Goal: Task Accomplishment & Management: Manage account settings

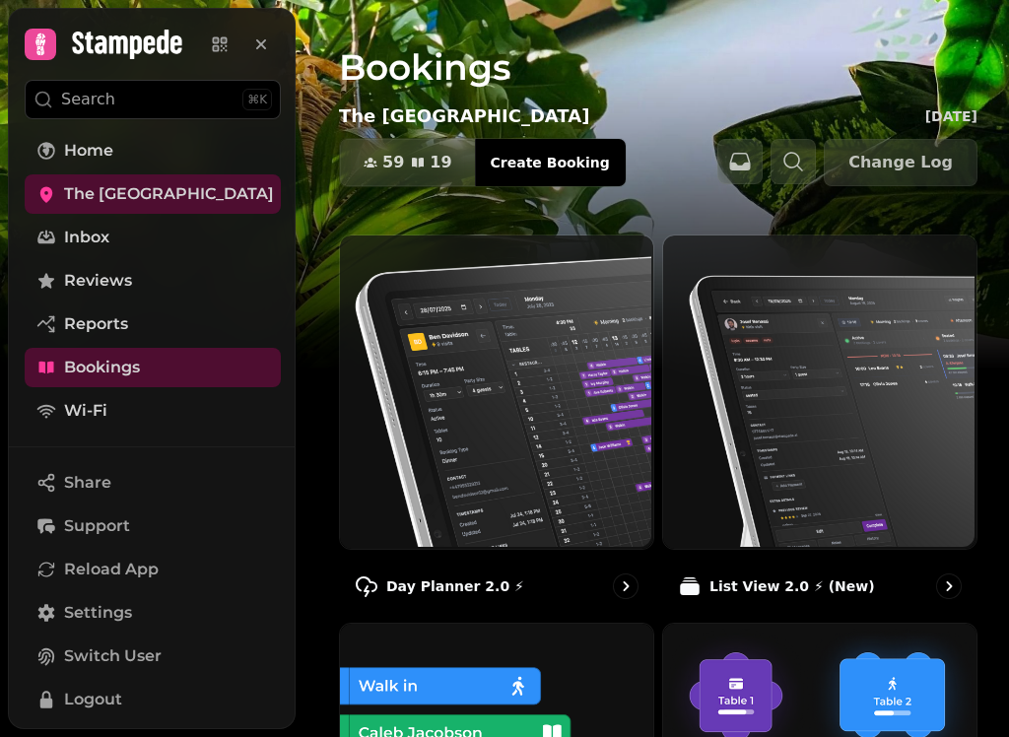
click at [469, 568] on div "Day Planner 2.0 ⚡" at bounding box center [496, 586] width 315 height 57
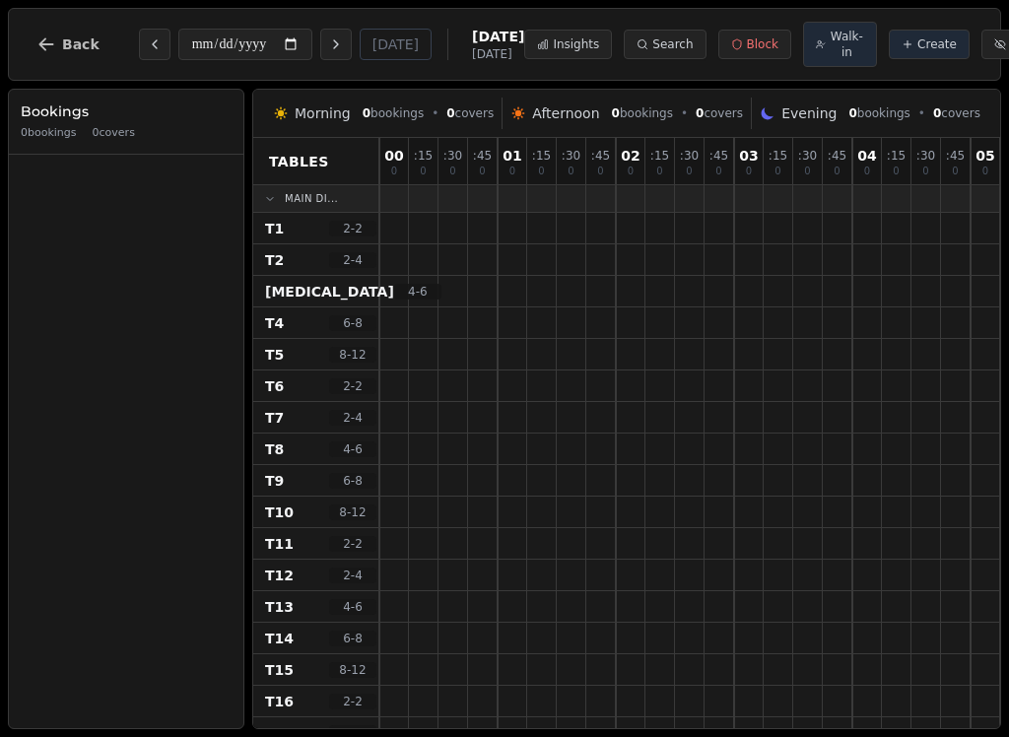
click at [510, 452] on div at bounding box center [513, 449] width 30 height 31
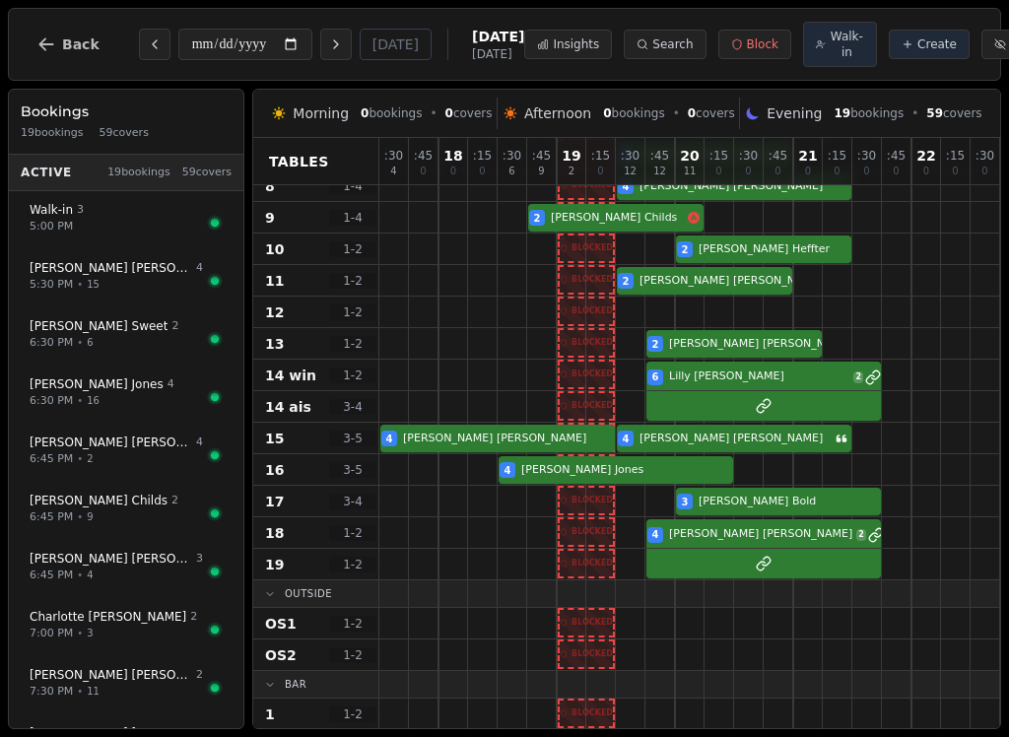
scroll to position [340, 1]
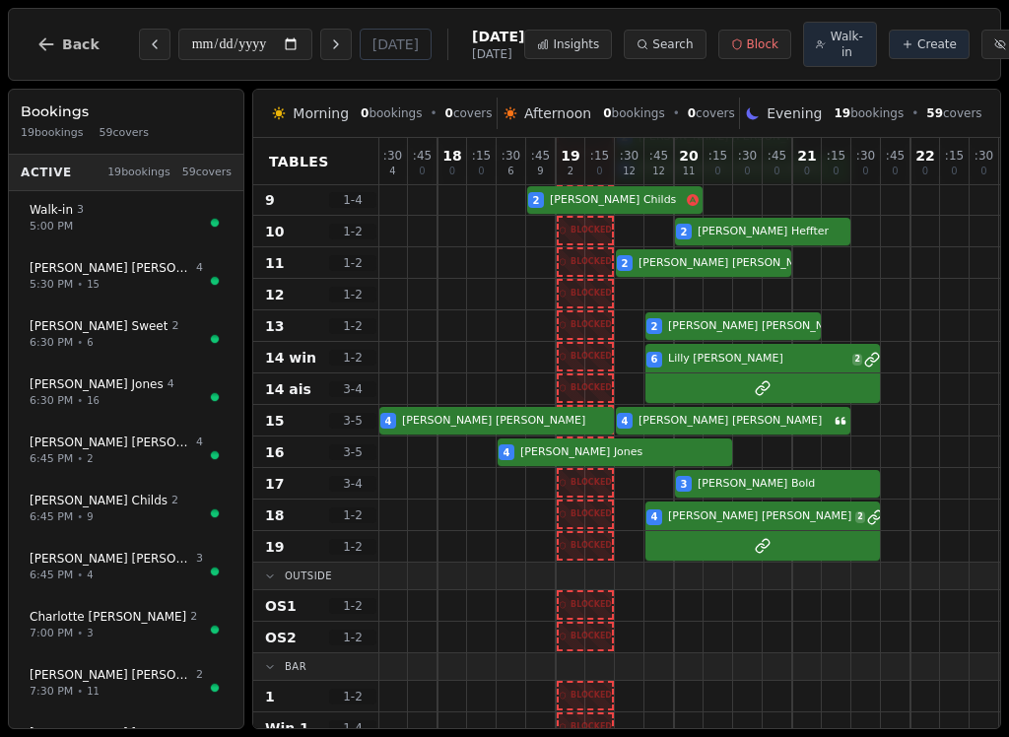
select select "****"
select select "*"
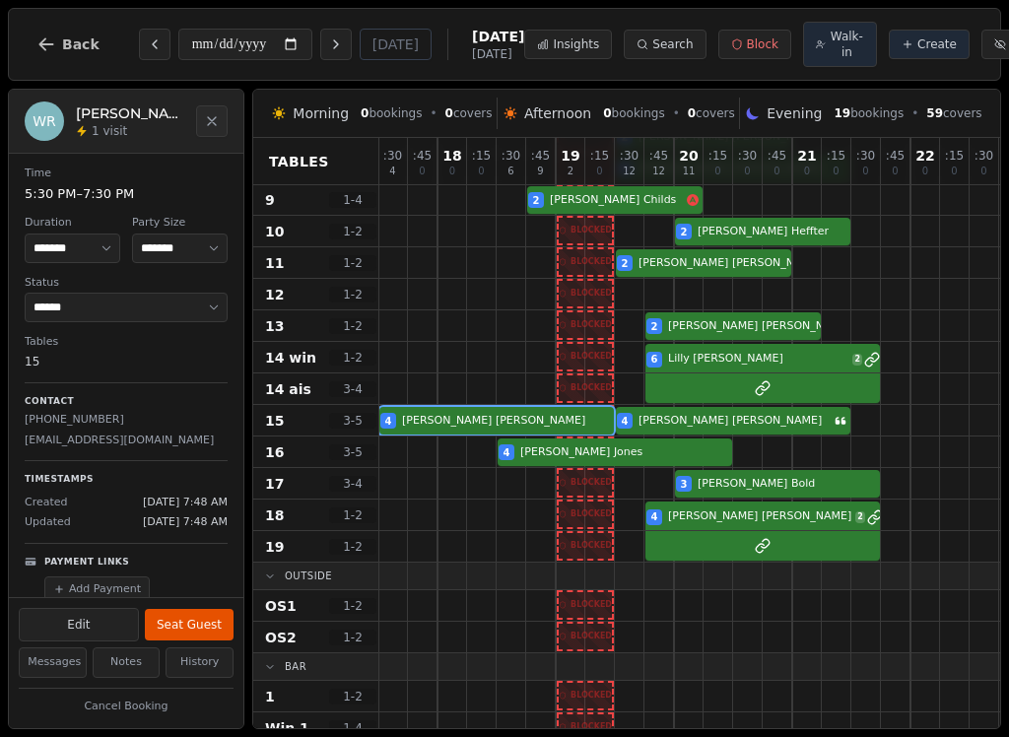
click at [204, 614] on button "Seat Guest" at bounding box center [189, 625] width 89 height 32
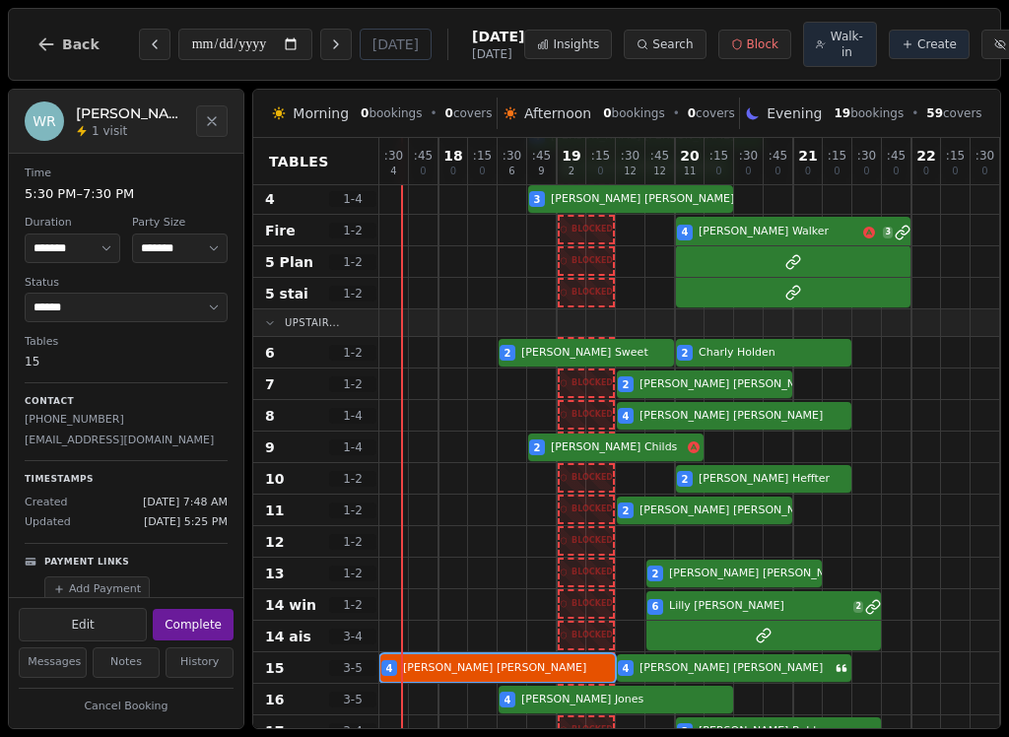
scroll to position [94, 3]
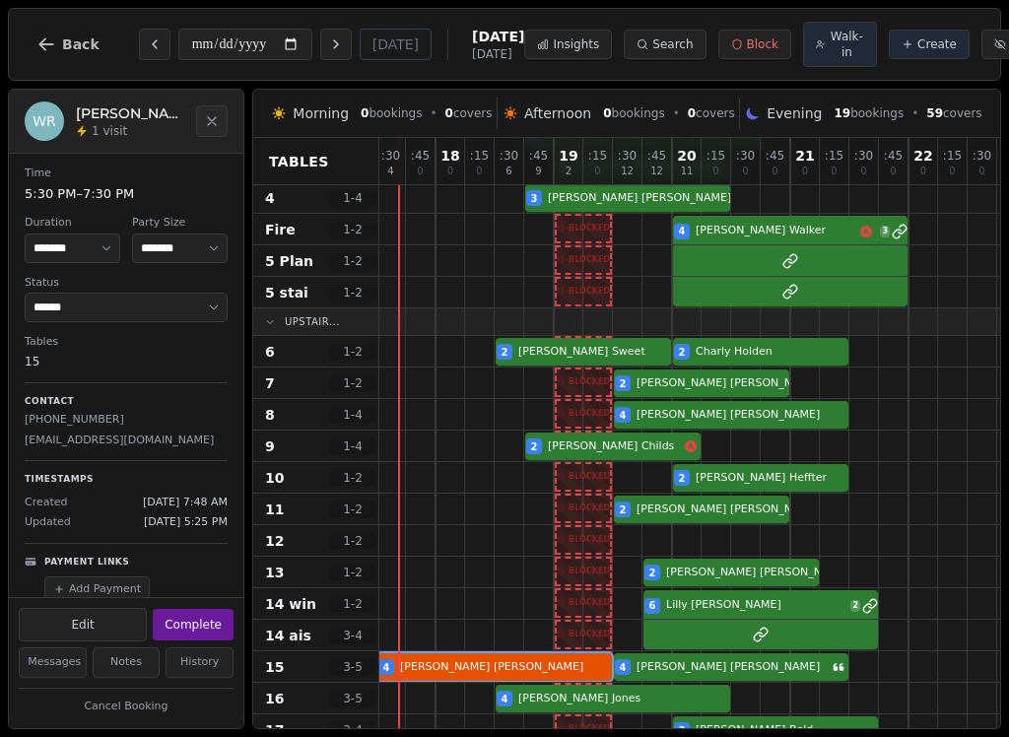
click at [408, 585] on div at bounding box center [421, 572] width 30 height 31
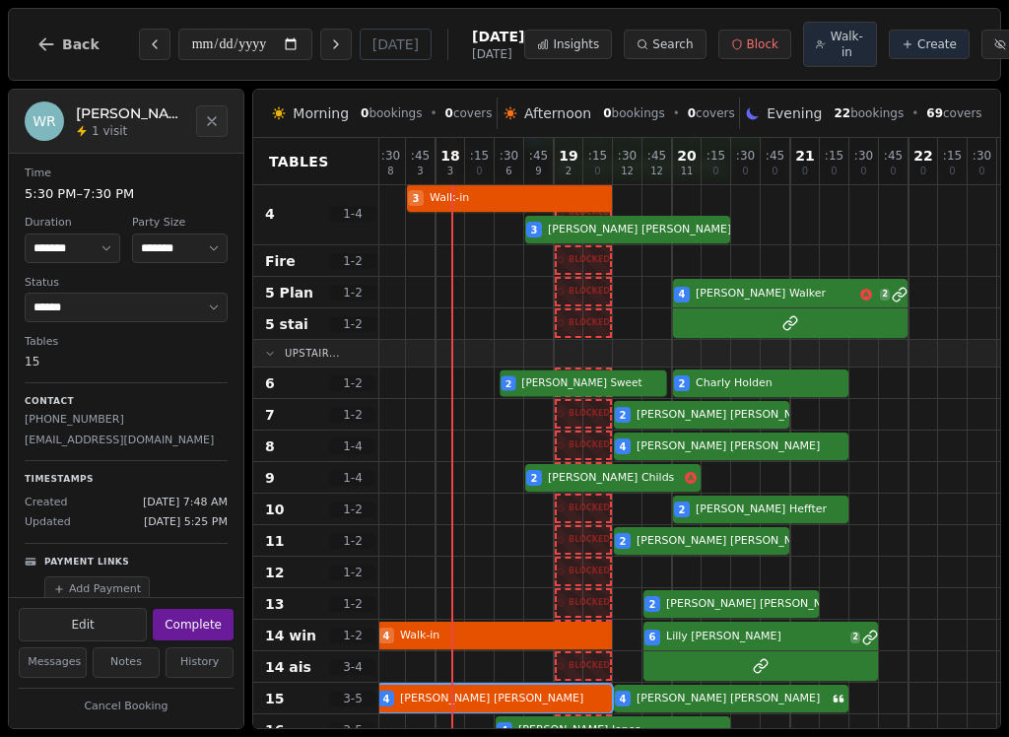
click at [577, 389] on div "2 [PERSON_NAME] 2 [PERSON_NAME]" at bounding box center [717, 384] width 680 height 32
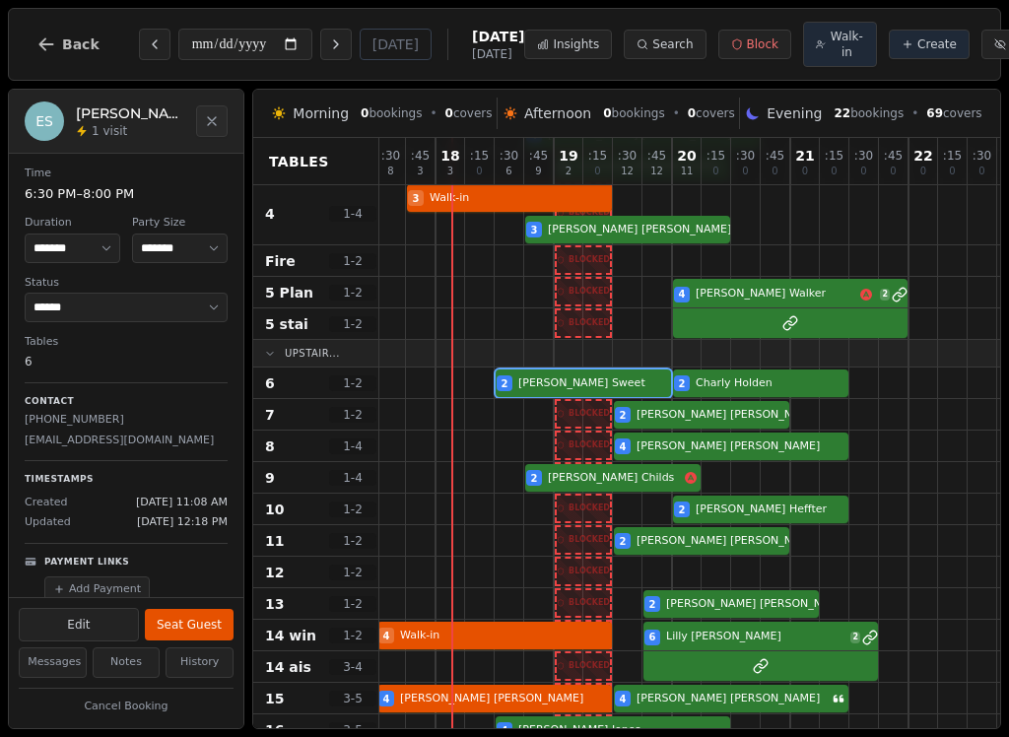
click at [555, 391] on div "2 [PERSON_NAME] 2 [PERSON_NAME]" at bounding box center [717, 384] width 680 height 32
click at [94, 626] on button "Edit" at bounding box center [79, 625] width 120 height 34
select select "*"
select select "****"
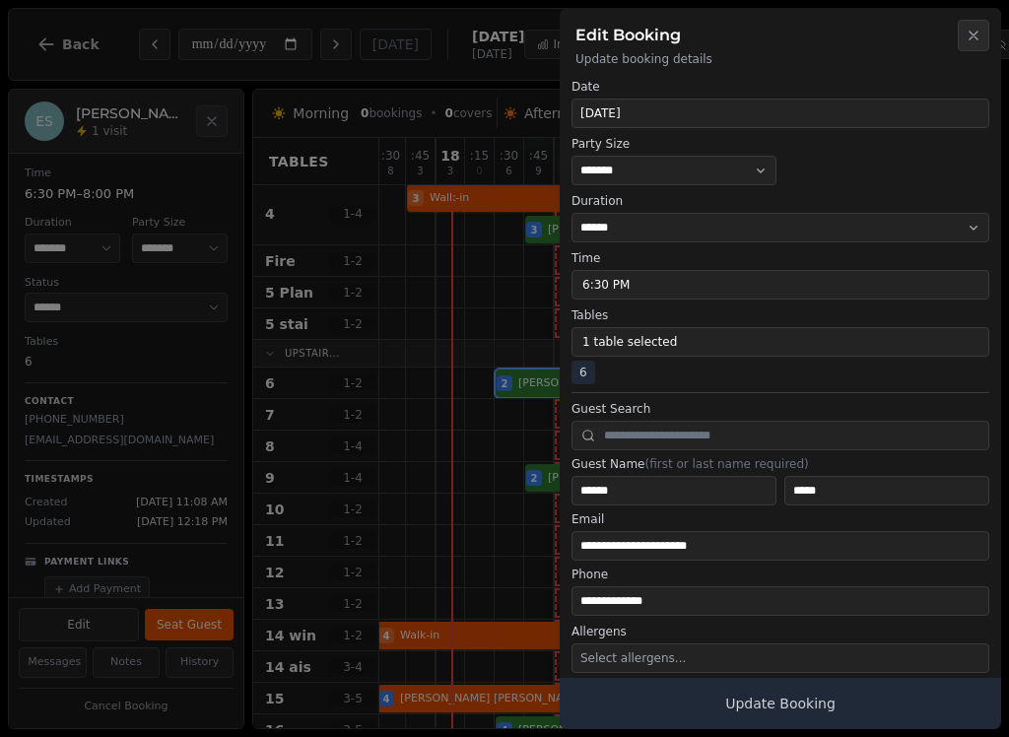
click at [965, 42] on button "Close" at bounding box center [974, 36] width 32 height 32
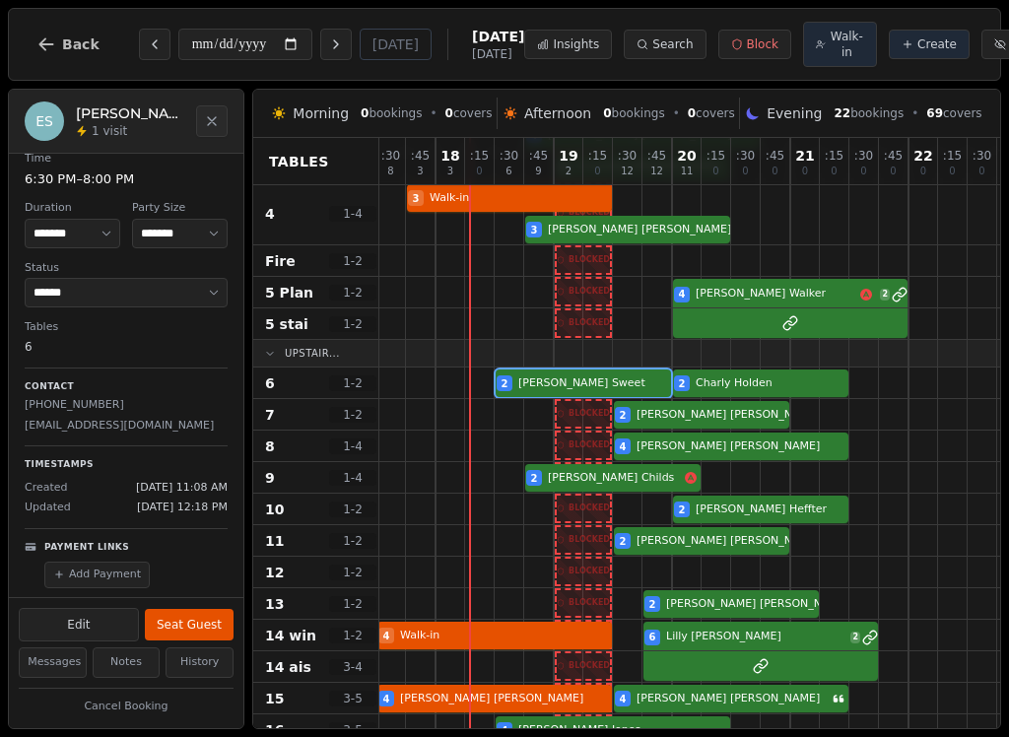
click at [118, 702] on button "Cancel Booking" at bounding box center [126, 707] width 215 height 25
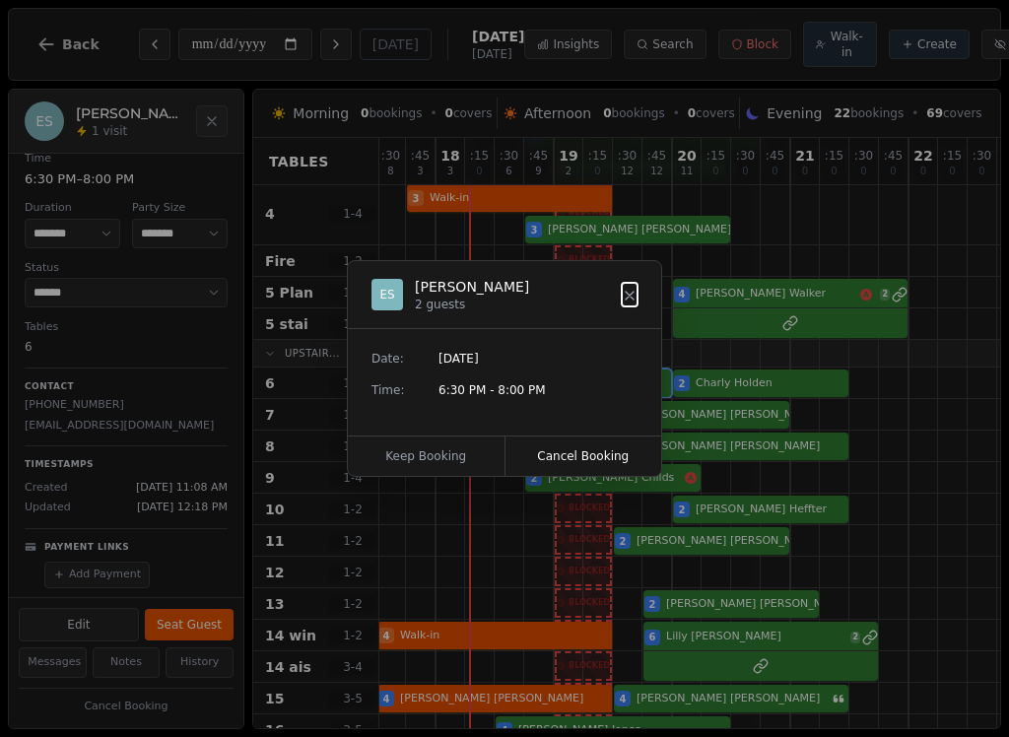
scroll to position [14, 0]
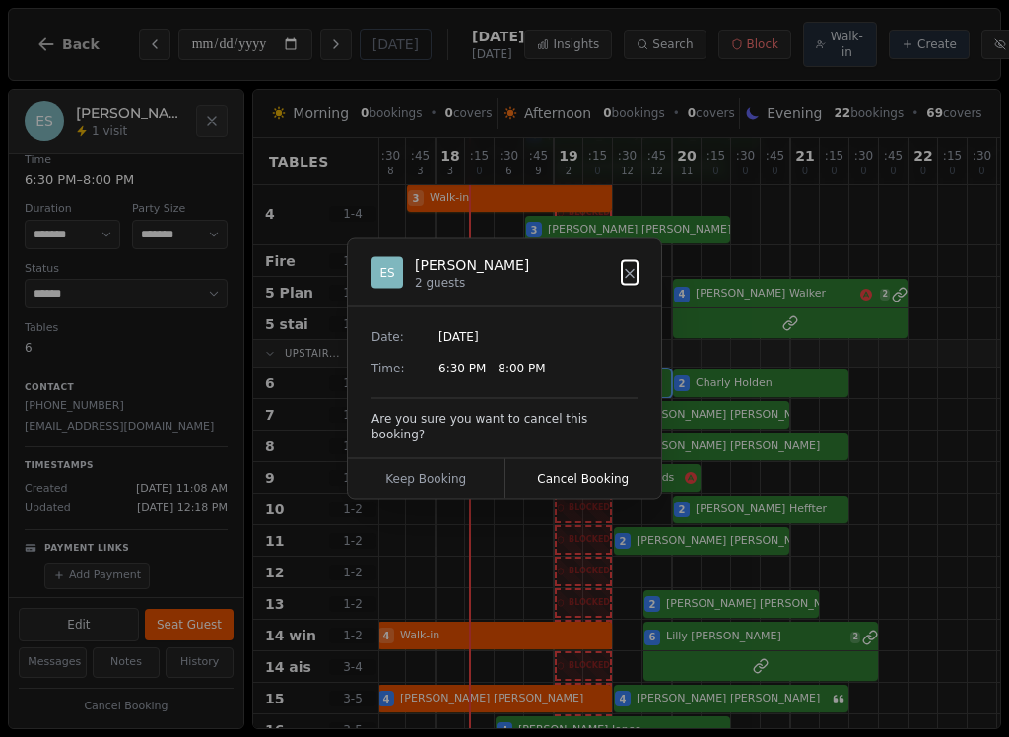
click at [612, 472] on button "Cancel Booking" at bounding box center [584, 478] width 157 height 39
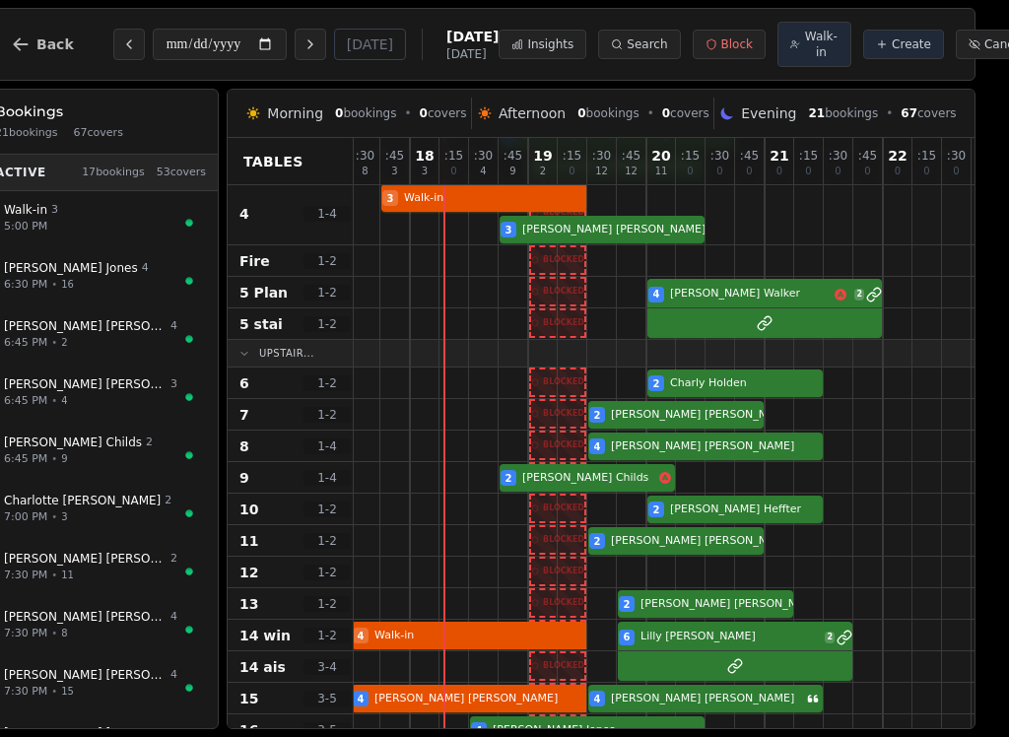
scroll to position [0, 25]
